Goal: Task Accomplishment & Management: Use online tool/utility

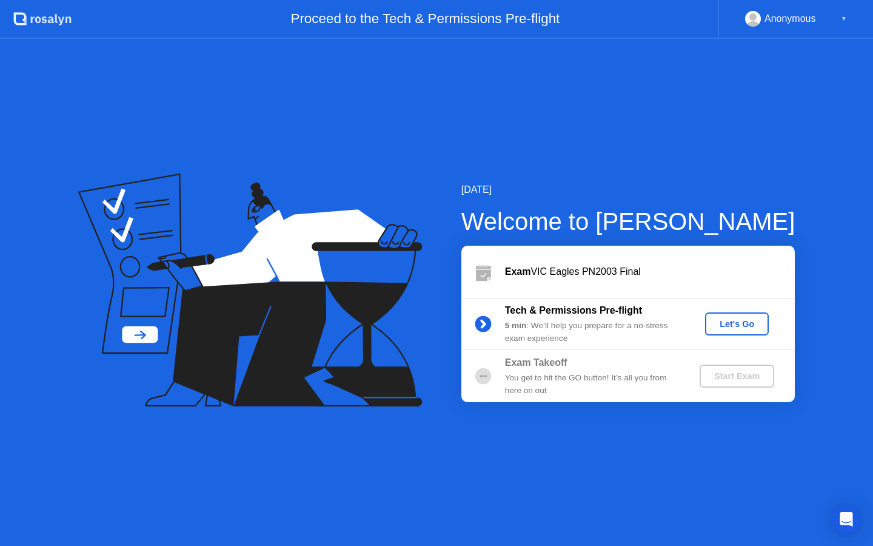
click at [727, 312] on button "Let's Go" at bounding box center [737, 323] width 64 height 23
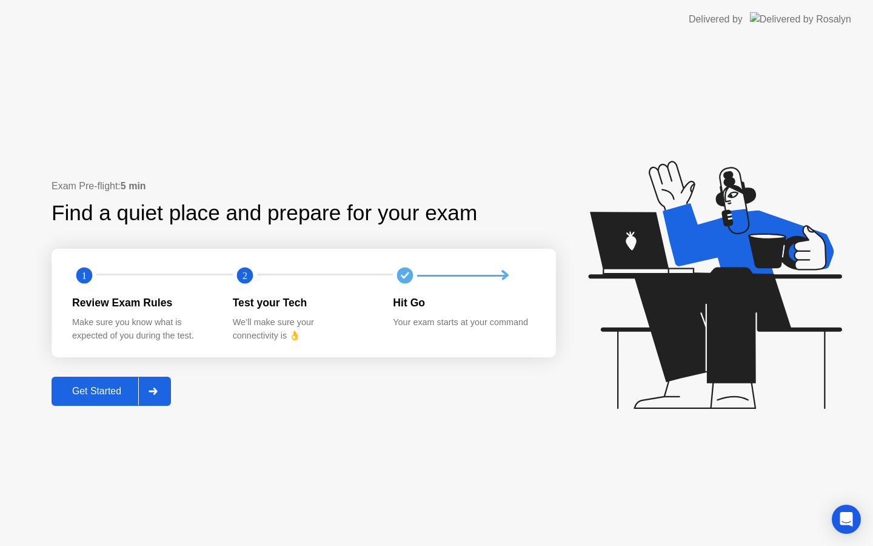
click at [86, 389] on div "Get Started" at bounding box center [96, 391] width 83 height 11
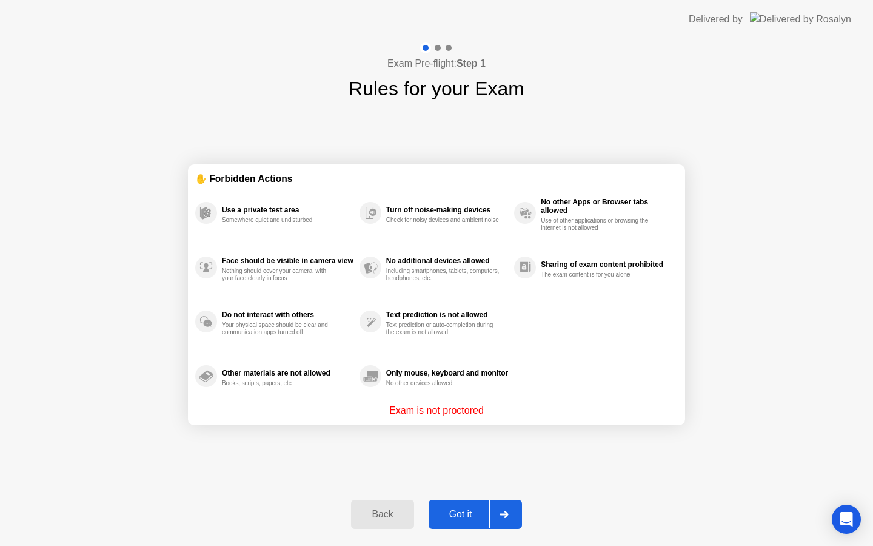
click at [489, 516] on div "Got it" at bounding box center [460, 514] width 57 height 11
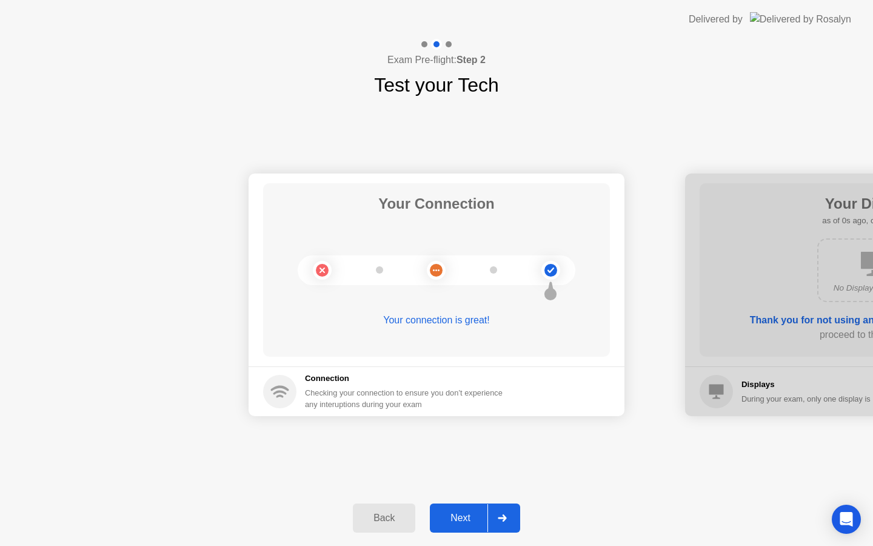
click at [470, 516] on div "Next" at bounding box center [461, 517] width 54 height 11
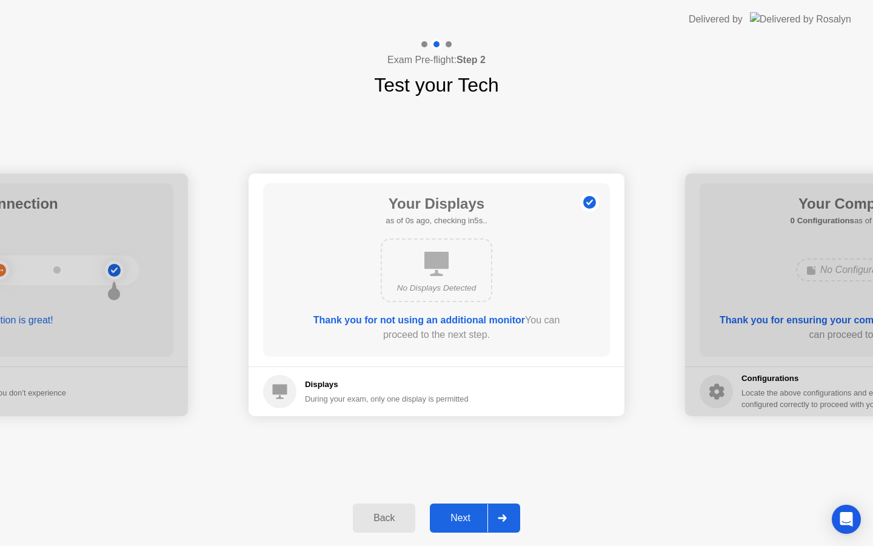
click at [470, 516] on div "Next" at bounding box center [461, 517] width 54 height 11
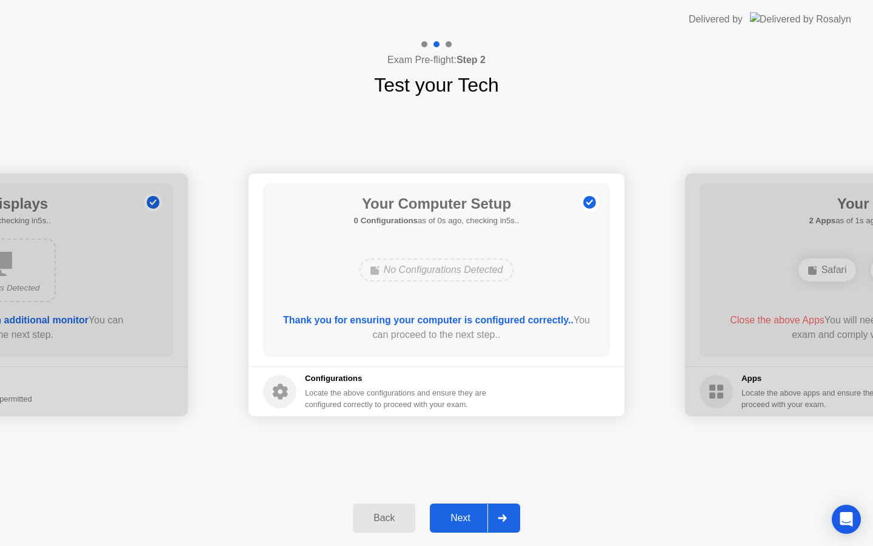
click at [470, 516] on div "Next" at bounding box center [461, 517] width 54 height 11
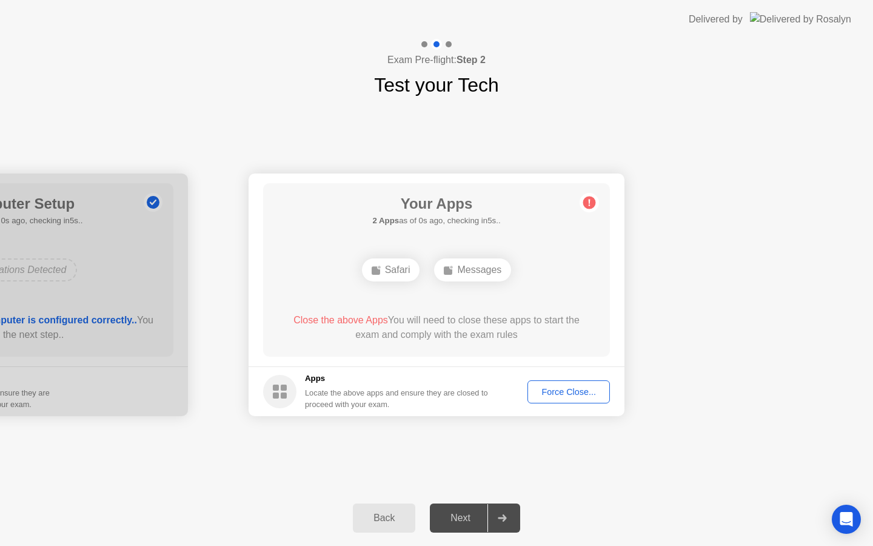
click at [470, 516] on div "Next" at bounding box center [461, 517] width 54 height 11
click at [542, 391] on div "Force Close..." at bounding box center [569, 392] width 74 height 10
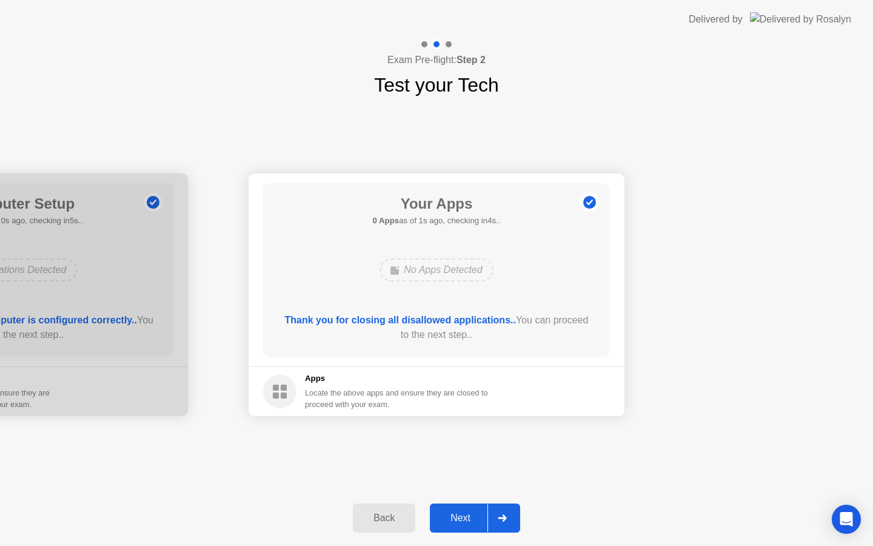
click at [472, 512] on div "Next" at bounding box center [461, 517] width 54 height 11
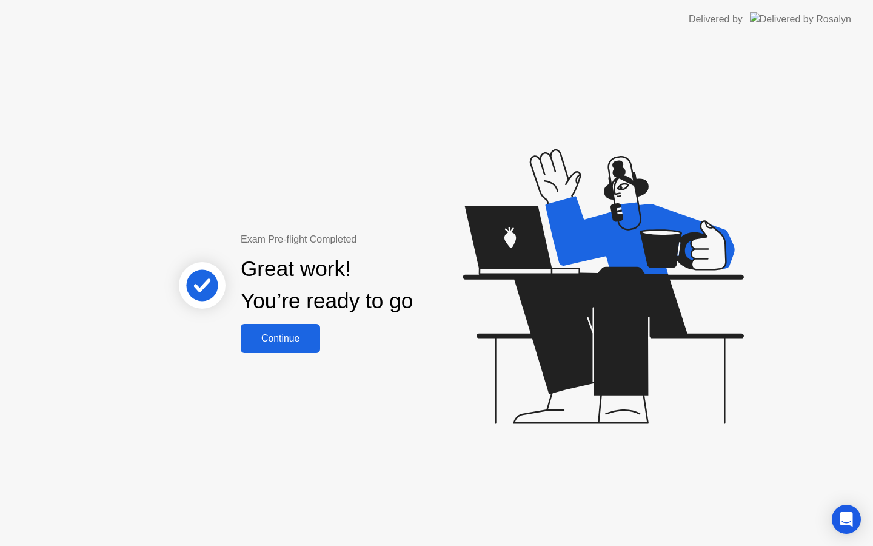
click at [291, 333] on div "Continue" at bounding box center [280, 338] width 72 height 11
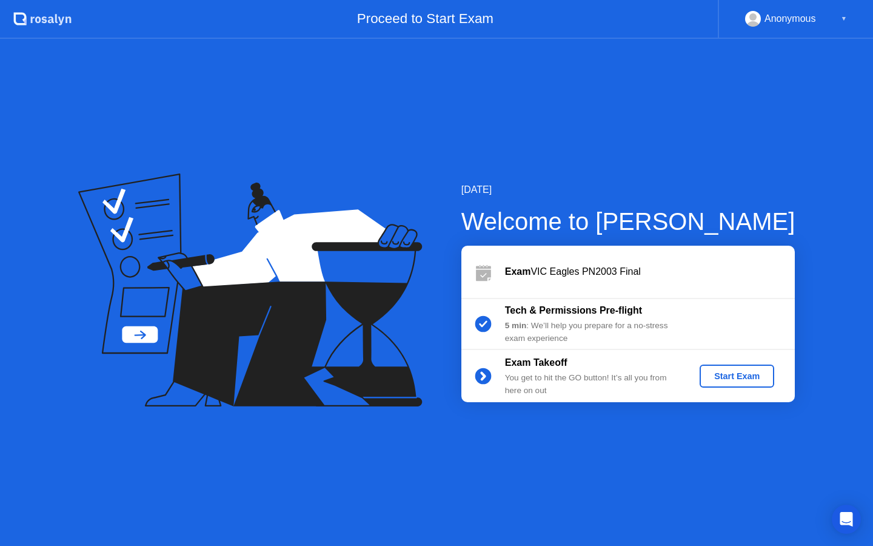
click at [710, 377] on div "Start Exam" at bounding box center [737, 376] width 65 height 10
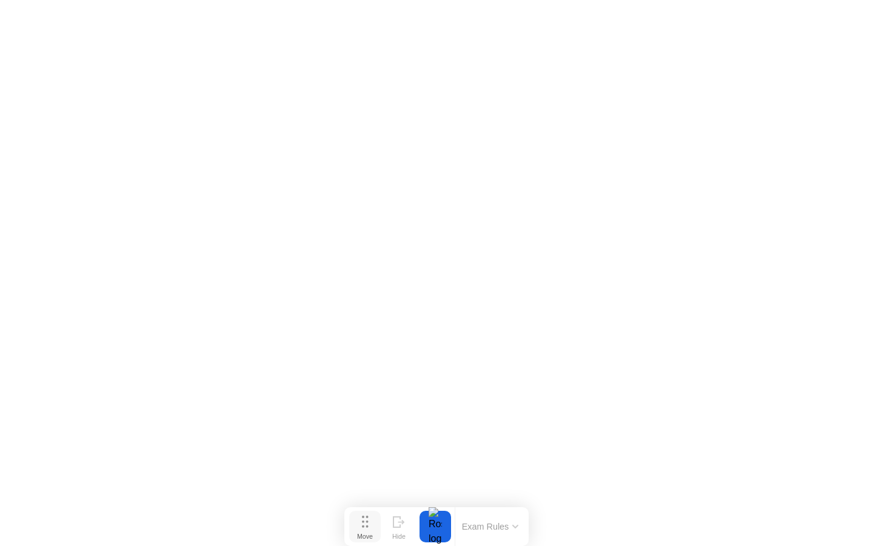
click at [363, 536] on div "Move" at bounding box center [365, 536] width 16 height 7
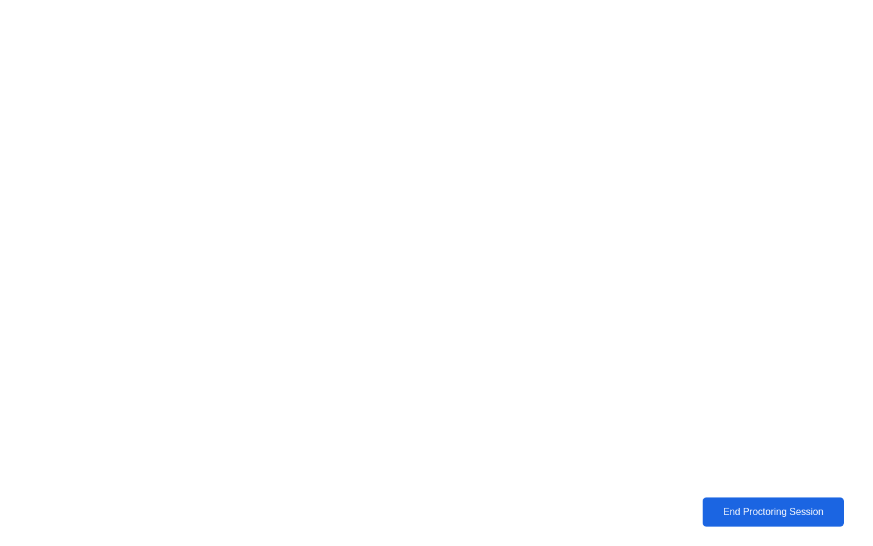
click at [728, 520] on button "End Proctoring Session" at bounding box center [773, 512] width 147 height 30
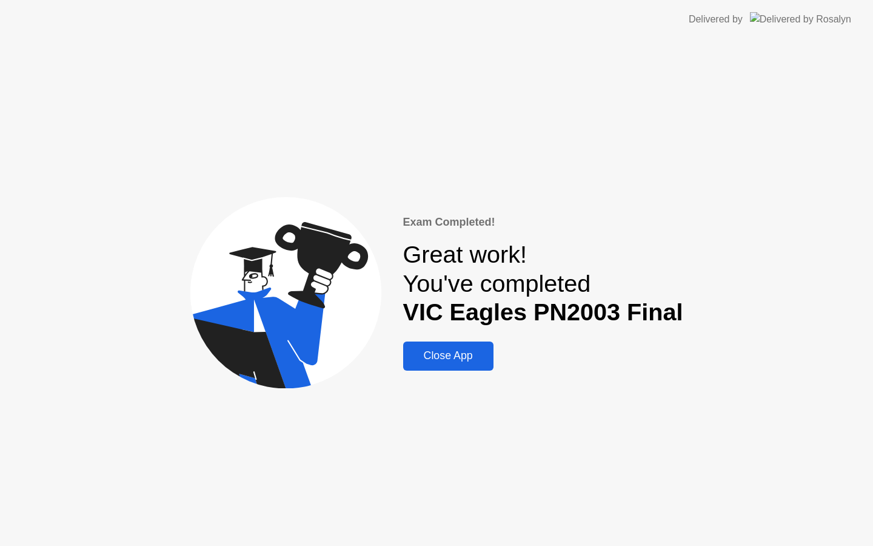
click at [445, 359] on div "Close App" at bounding box center [448, 355] width 83 height 13
